Goal: Information Seeking & Learning: Learn about a topic

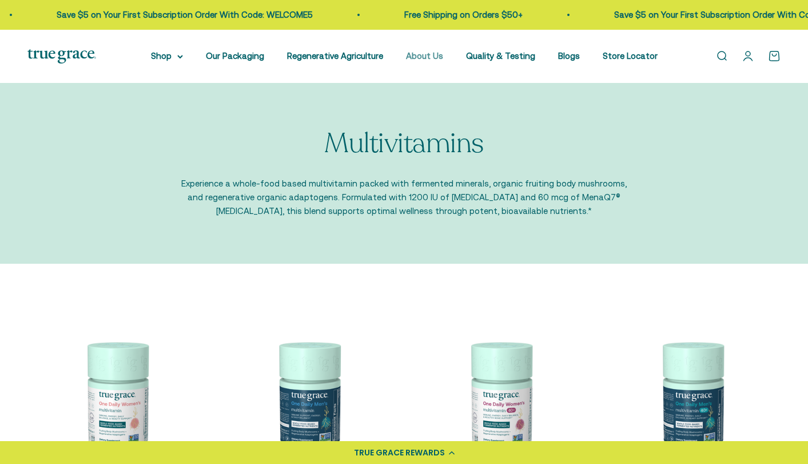
click at [425, 58] on link "About Us" at bounding box center [424, 56] width 37 height 10
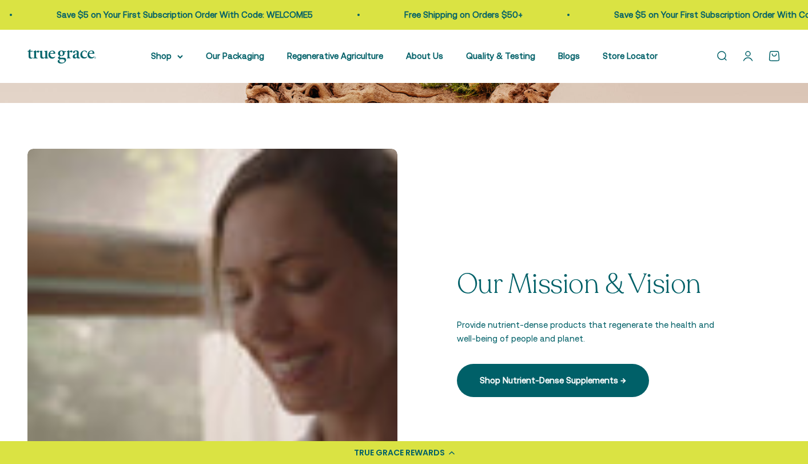
scroll to position [339, 0]
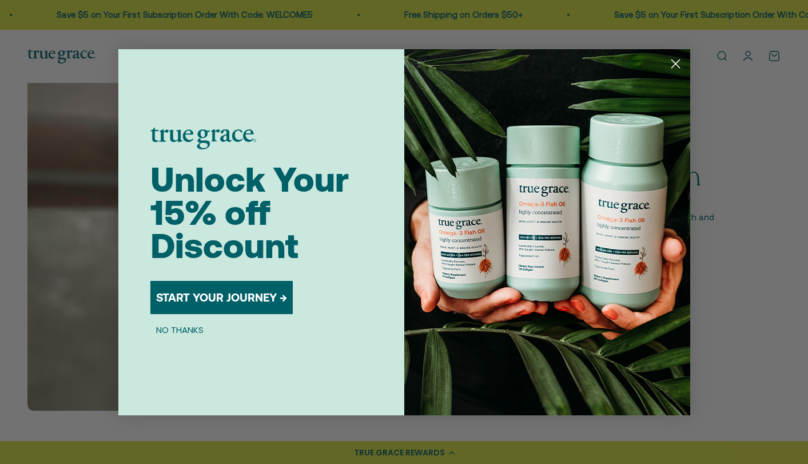
click at [674, 66] on circle "Close dialog" at bounding box center [674, 63] width 19 height 19
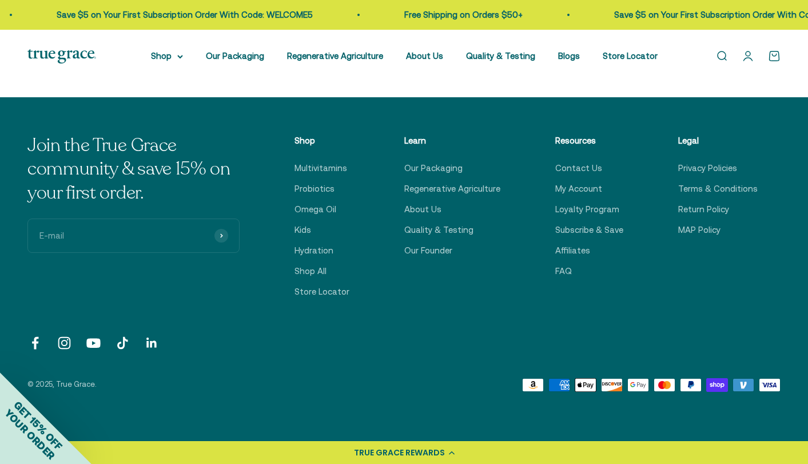
scroll to position [2758, 0]
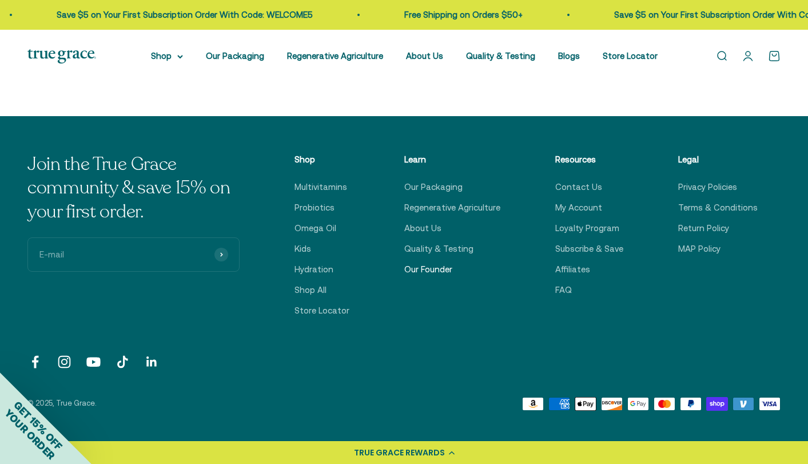
click at [434, 262] on link "Our Founder" at bounding box center [428, 269] width 48 height 14
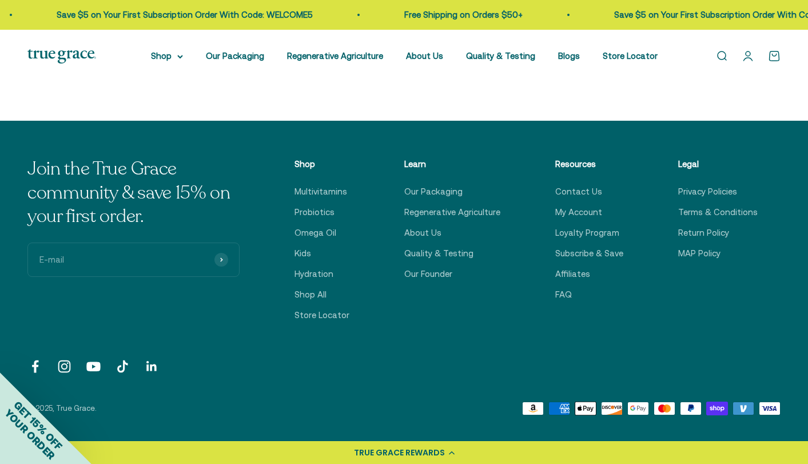
scroll to position [1967, 0]
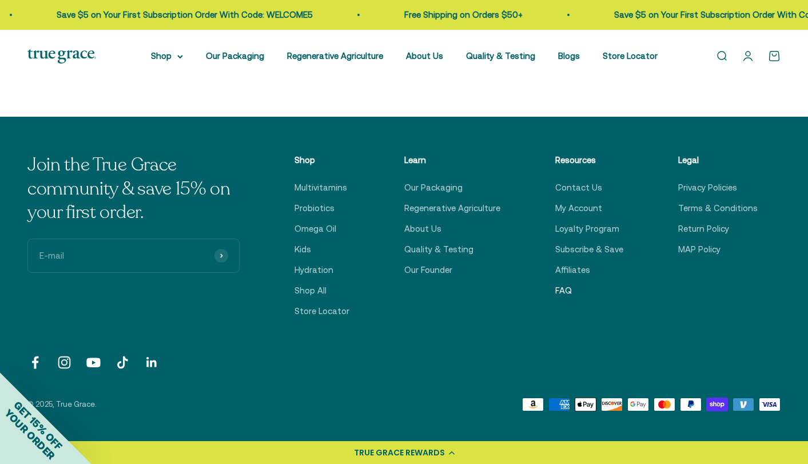
click at [568, 284] on link "FAQ" at bounding box center [563, 291] width 17 height 14
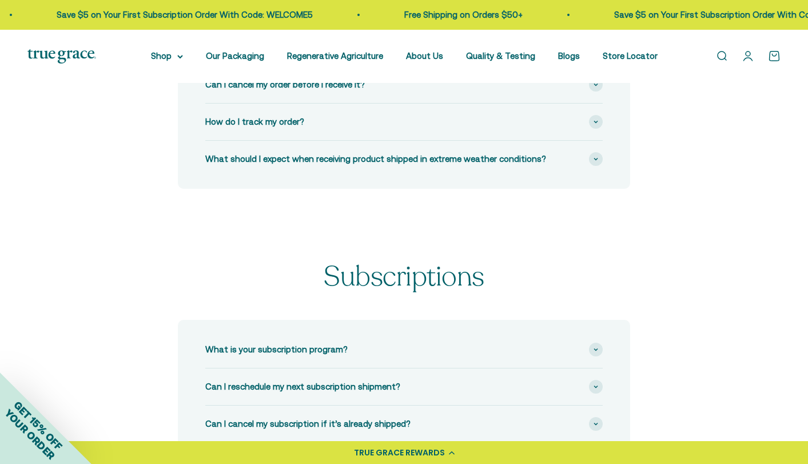
scroll to position [442, 0]
